Goal: Find specific page/section: Find specific page/section

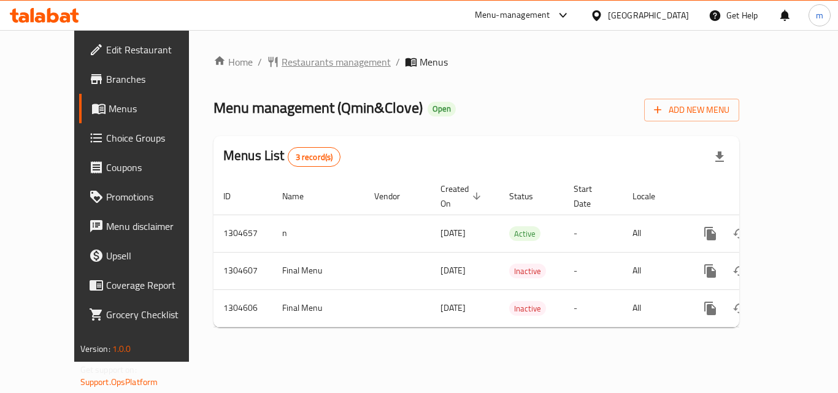
click at [282, 55] on span "Restaurants management" at bounding box center [336, 62] width 109 height 15
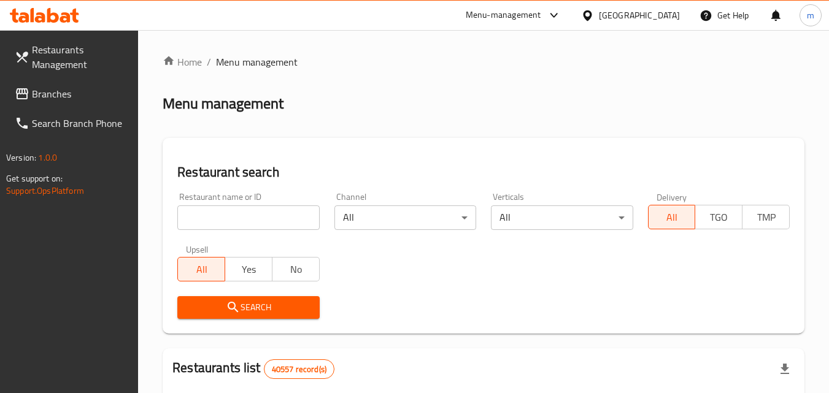
click at [232, 210] on input "search" at bounding box center [248, 218] width 142 height 25
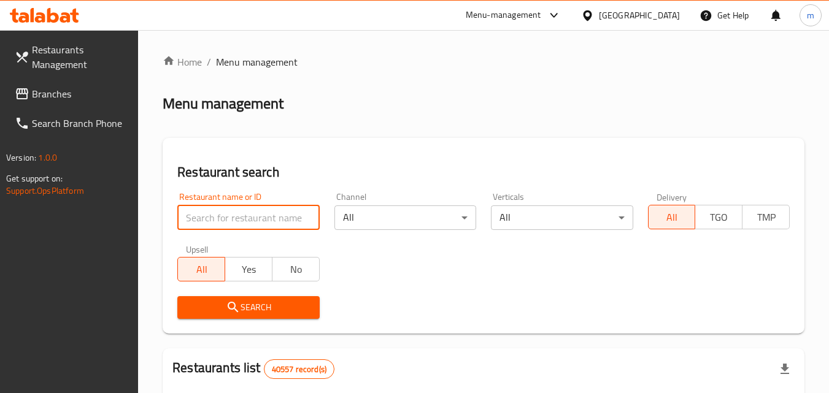
paste input "722423"
type input "722423"
click at [94, 87] on span "Branches" at bounding box center [80, 94] width 97 height 15
